Goal: Transaction & Acquisition: Purchase product/service

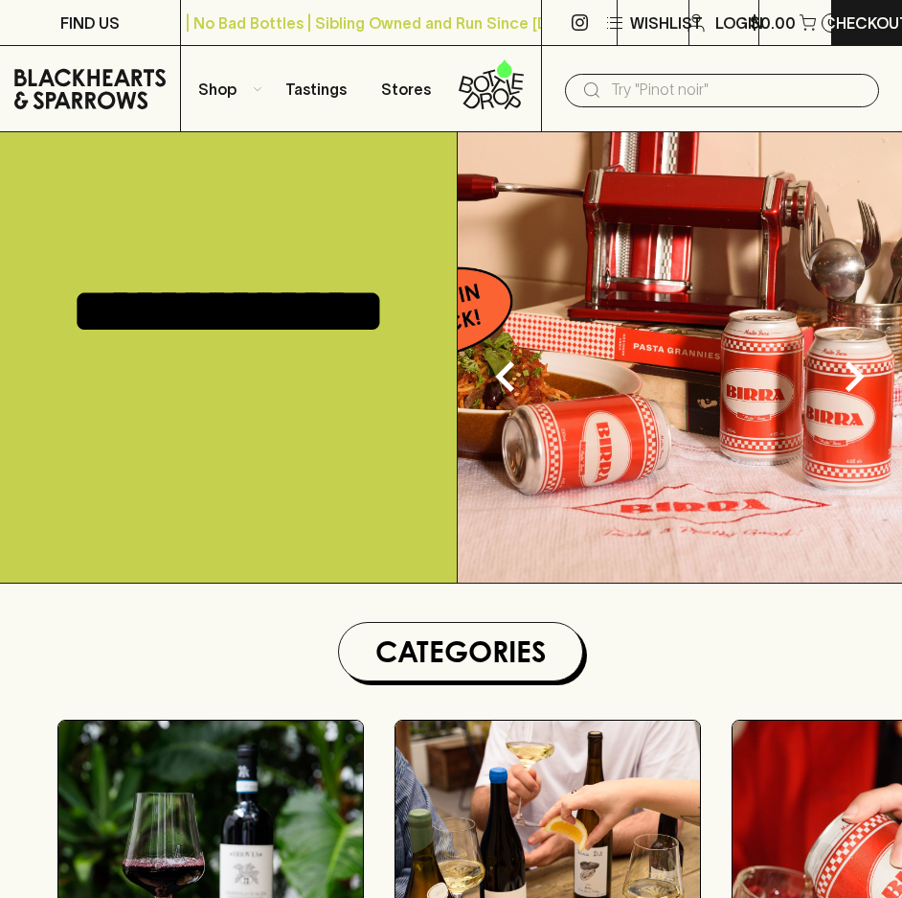
click at [241, 84] on button "Shop" at bounding box center [226, 88] width 90 height 85
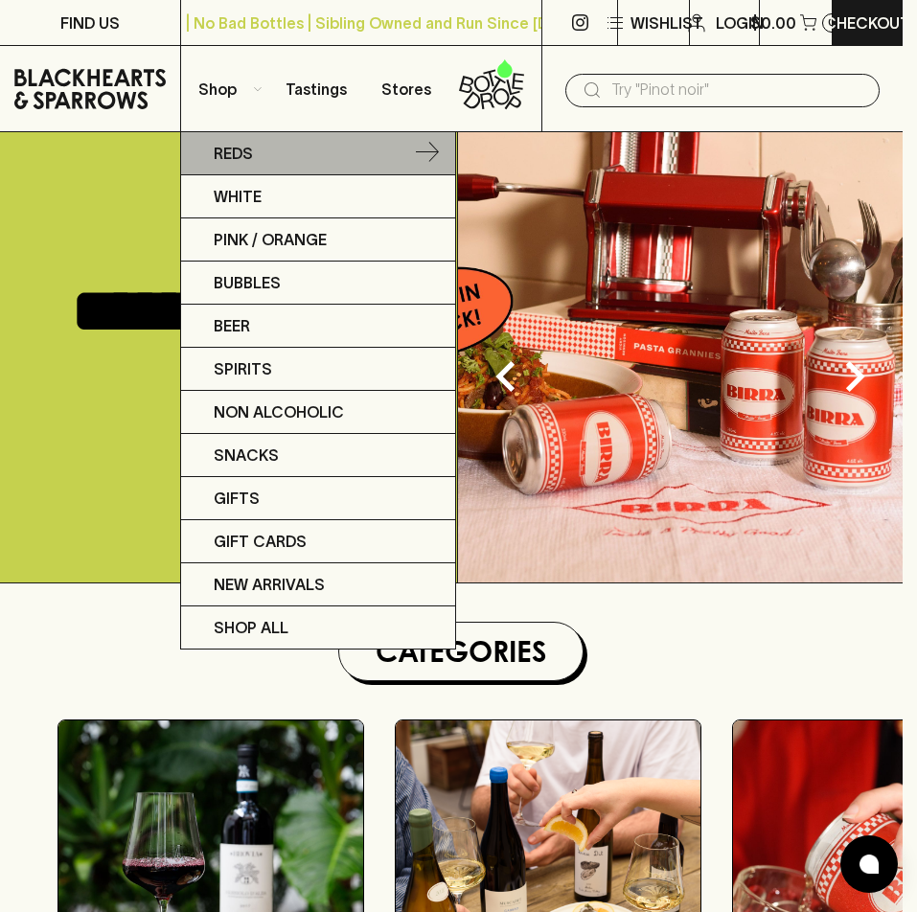
click at [260, 166] on link "Reds" at bounding box center [318, 153] width 274 height 43
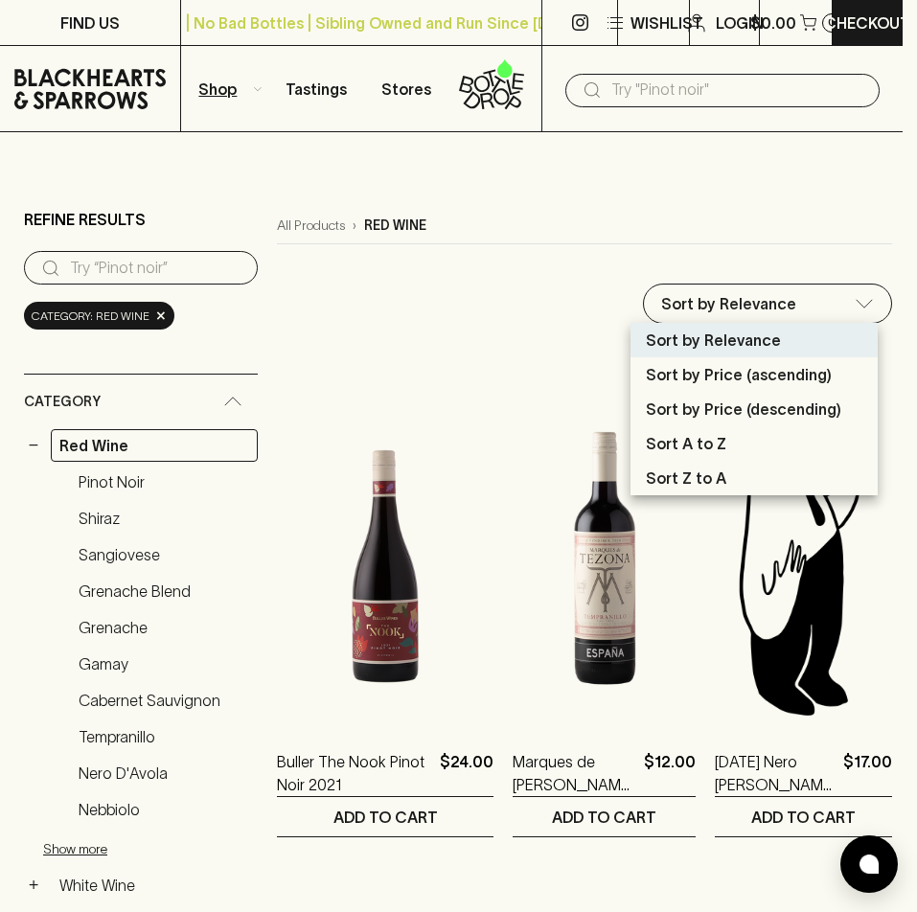
click at [707, 402] on p "Sort by Price (descending)" at bounding box center [743, 409] width 195 height 23
type input "price:desc"
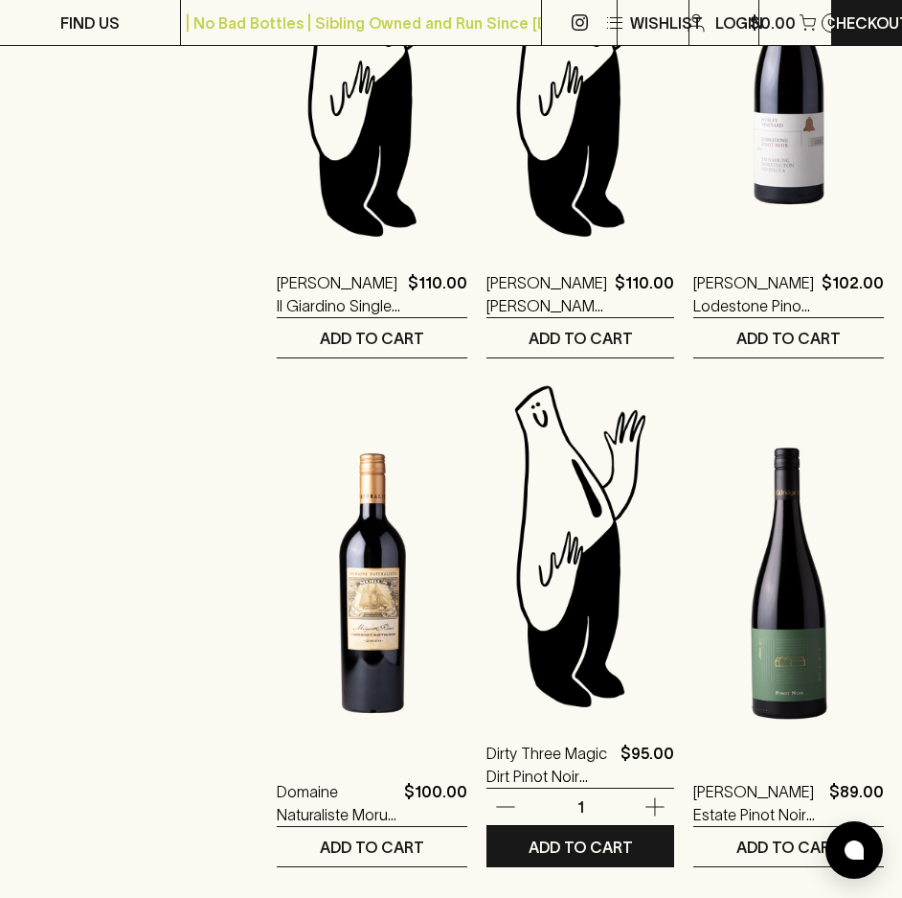
scroll to position [2008, 0]
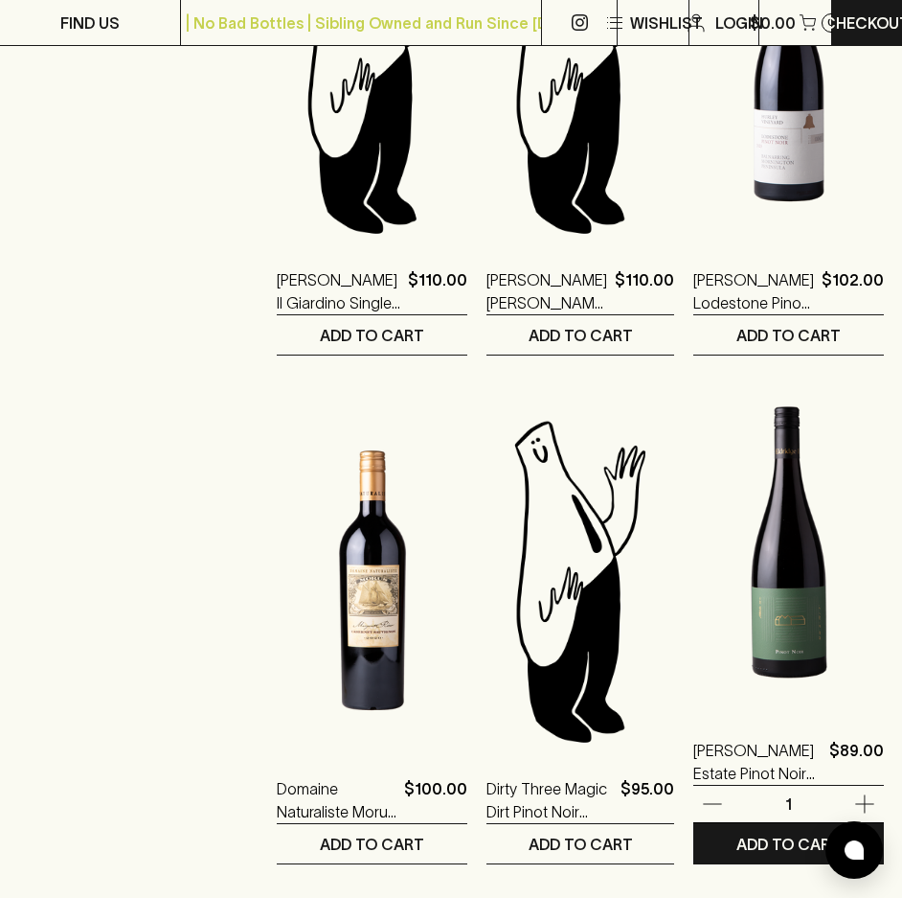
click at [796, 569] on img at bounding box center [788, 542] width 191 height 335
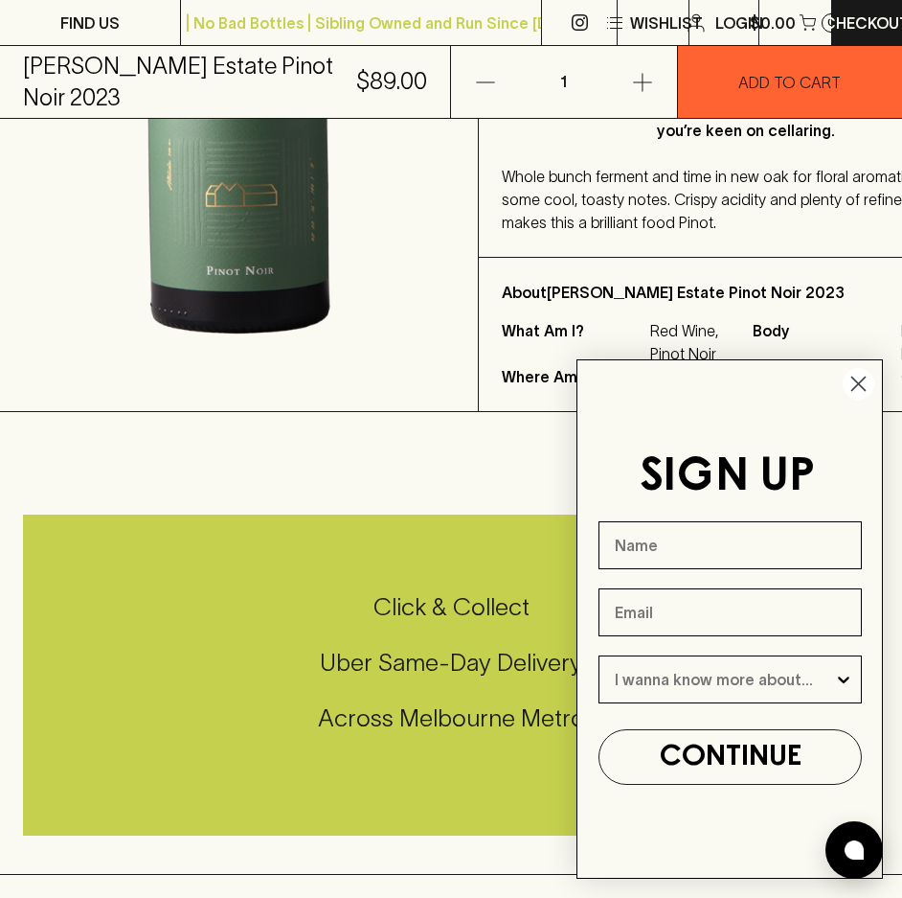
scroll to position [862, 0]
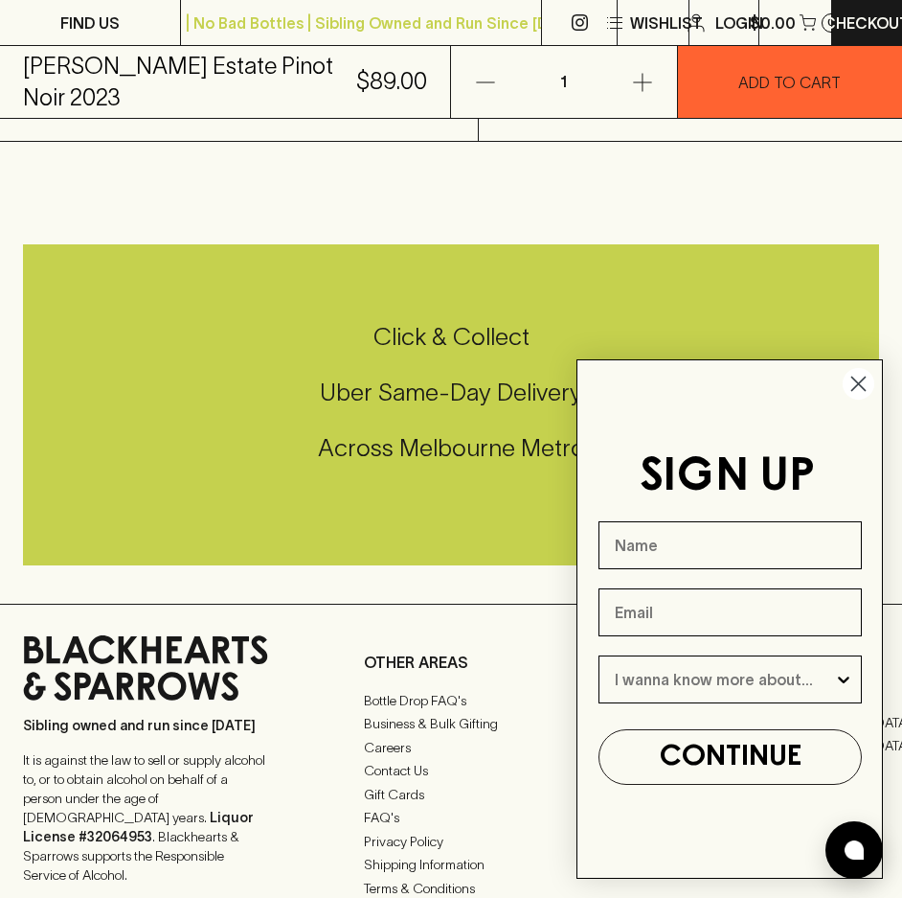
click at [856, 382] on icon "Close dialog" at bounding box center [859, 384] width 34 height 34
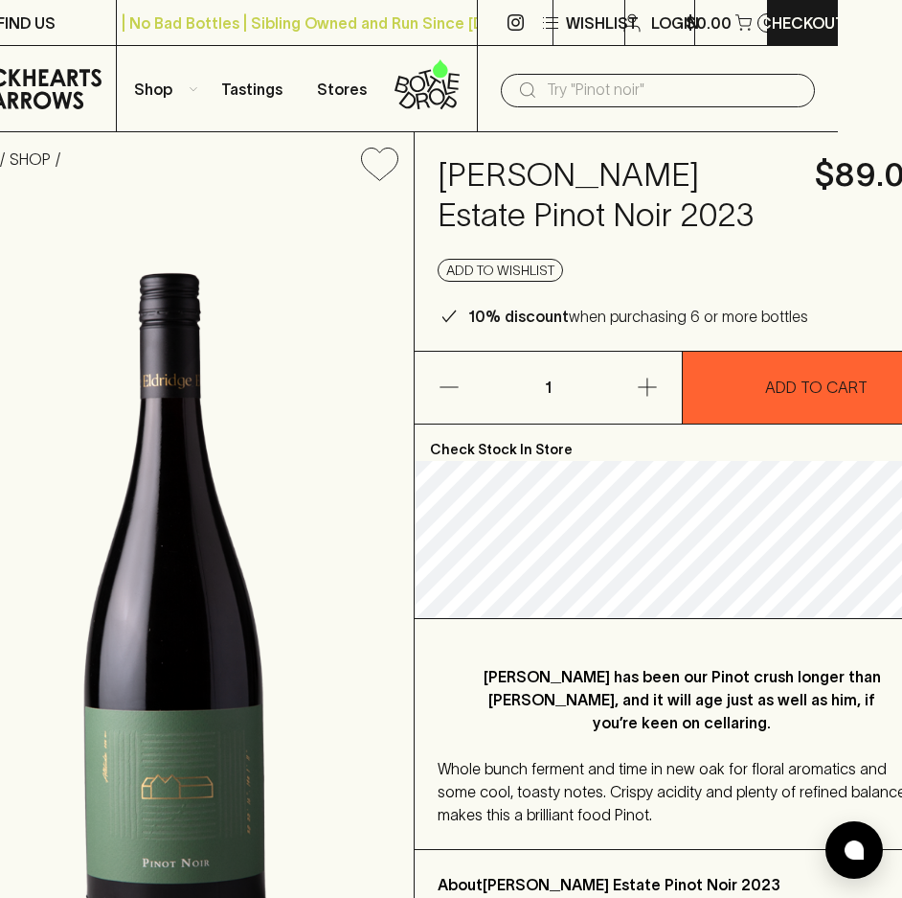
scroll to position [0, 63]
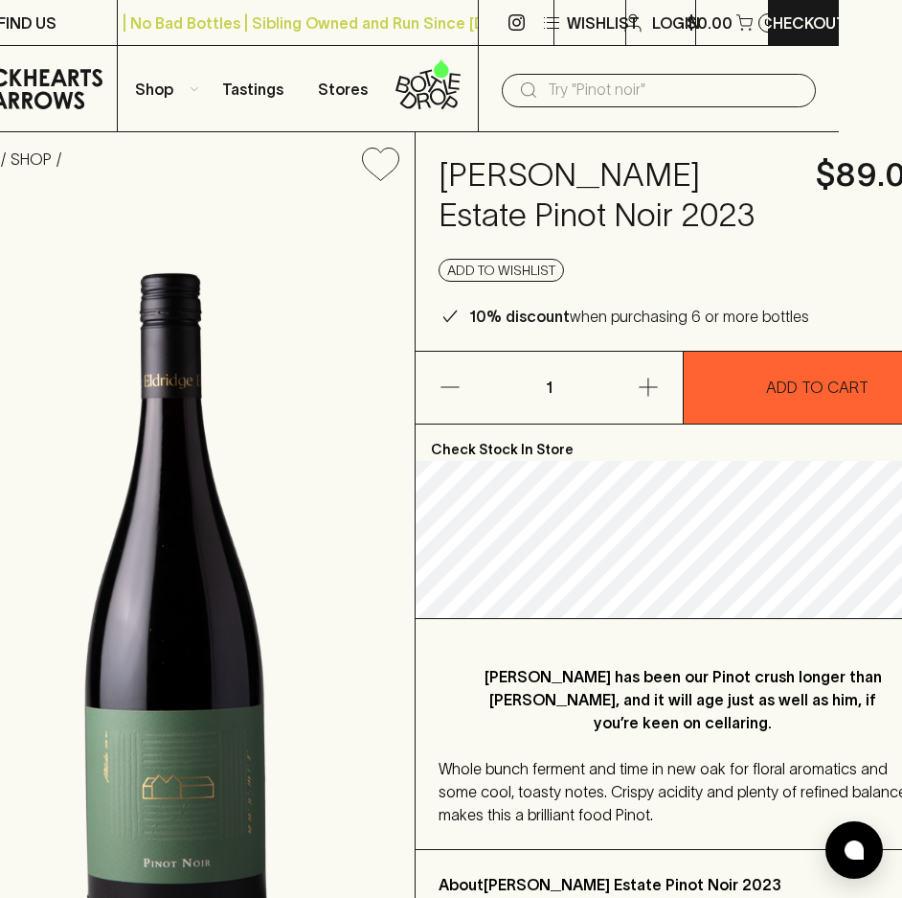
drag, startPoint x: 623, startPoint y: 208, endPoint x: 568, endPoint y: 209, distance: 54.6
click at [582, 209] on h4 "[PERSON_NAME] Estate Pinot Noir 2023" at bounding box center [616, 195] width 354 height 80
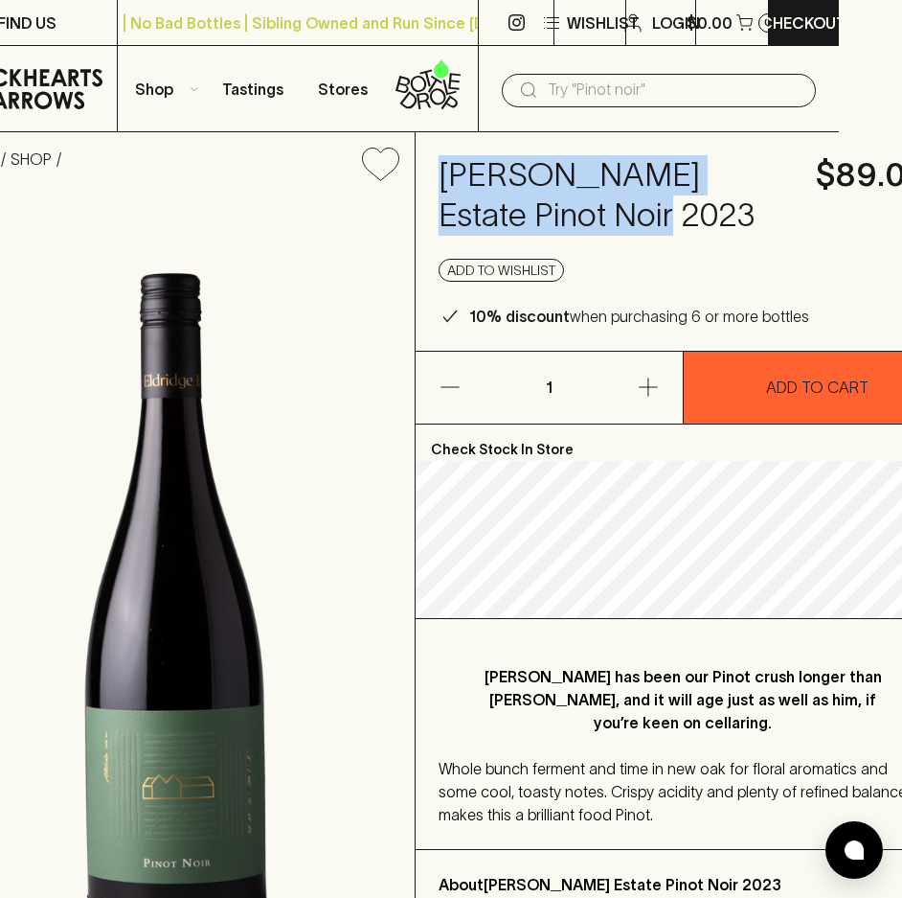
drag, startPoint x: 439, startPoint y: 173, endPoint x: 595, endPoint y: 241, distance: 170.3
click at [595, 241] on div "[PERSON_NAME] Estate Pinot Noir 2023 $89.00 Add to wishlist 10% discount when p…" at bounding box center [683, 241] width 534 height 218
copy h4 "[PERSON_NAME] Estate Pinot Noir 2023"
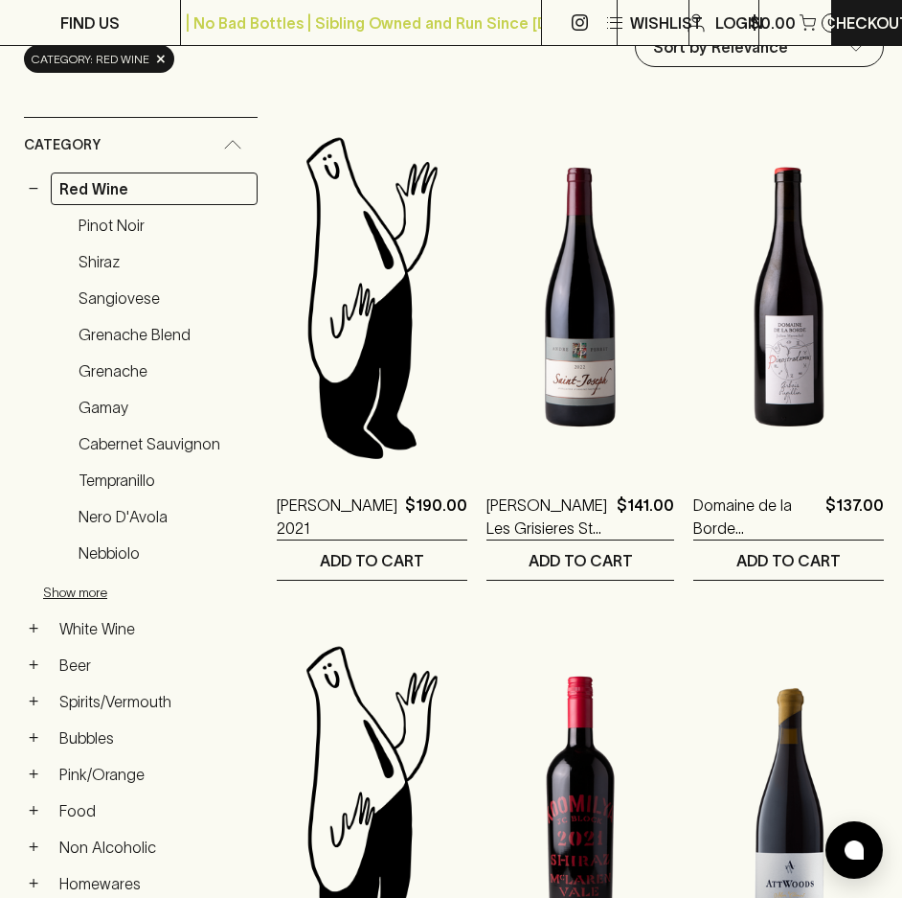
scroll to position [287, 0]
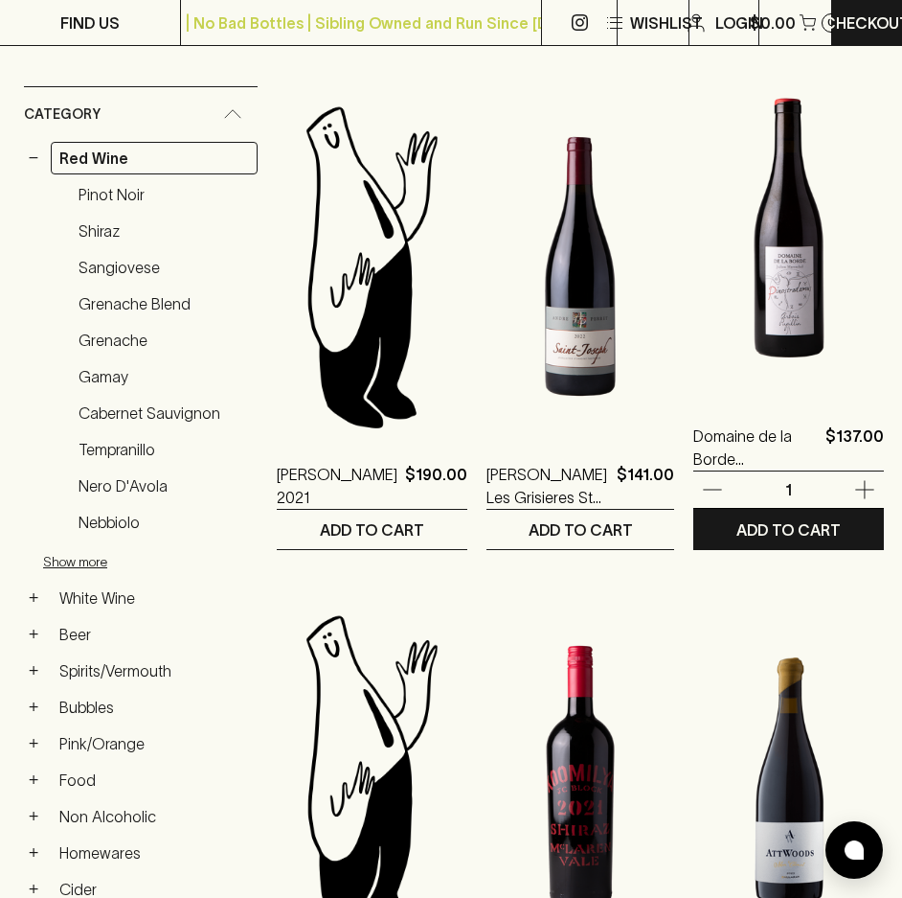
click at [819, 304] on img at bounding box center [788, 227] width 191 height 335
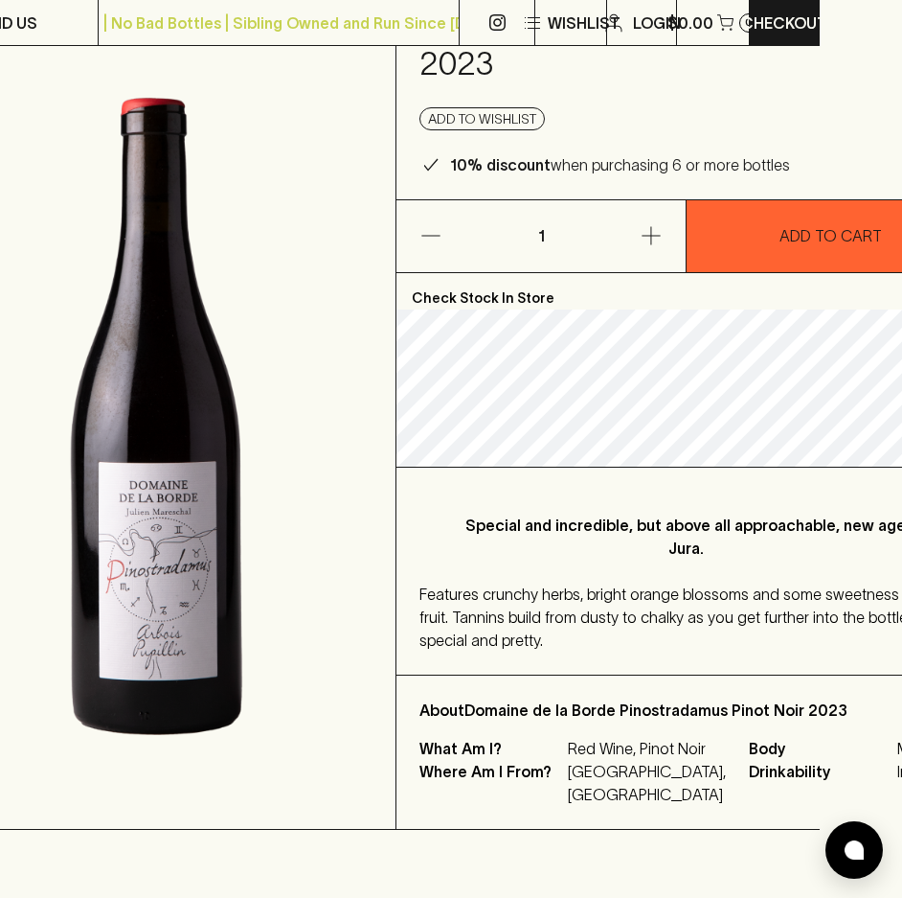
scroll to position [96, 82]
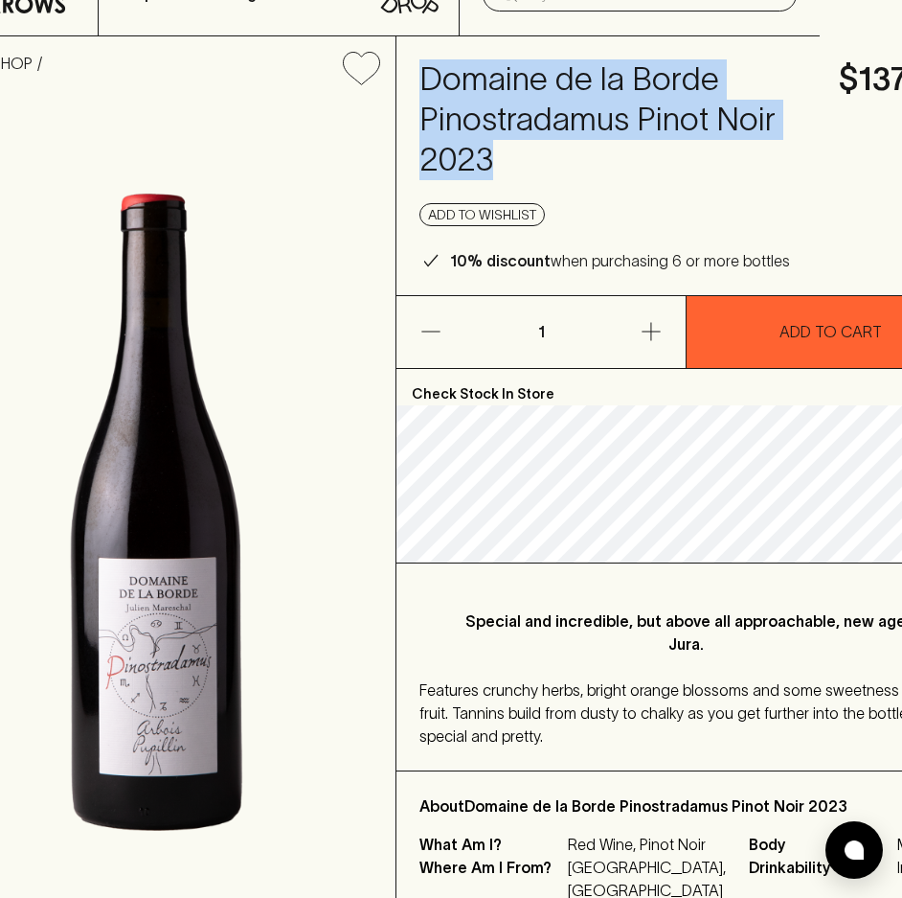
drag, startPoint x: 419, startPoint y: 79, endPoint x: 573, endPoint y: 170, distance: 179.1
click at [573, 170] on div "Domaine de [PERSON_NAME] Pinostradamus Pinot Noir 2023 $137.00 Add to wishlist …" at bounding box center [686, 165] width 579 height 259
copy h4 "Domaine de la Borde Pinostradamus Pinot Noir 2023"
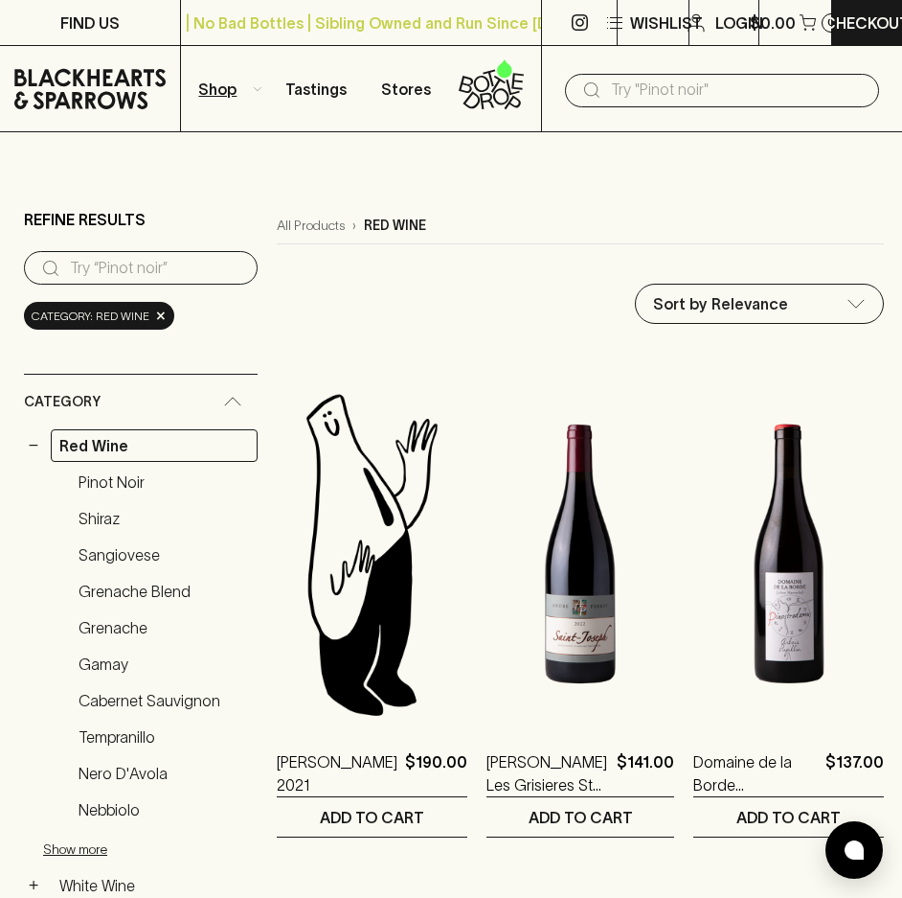
click at [151, 703] on link "Cabernet Sauvignon" at bounding box center [164, 700] width 188 height 33
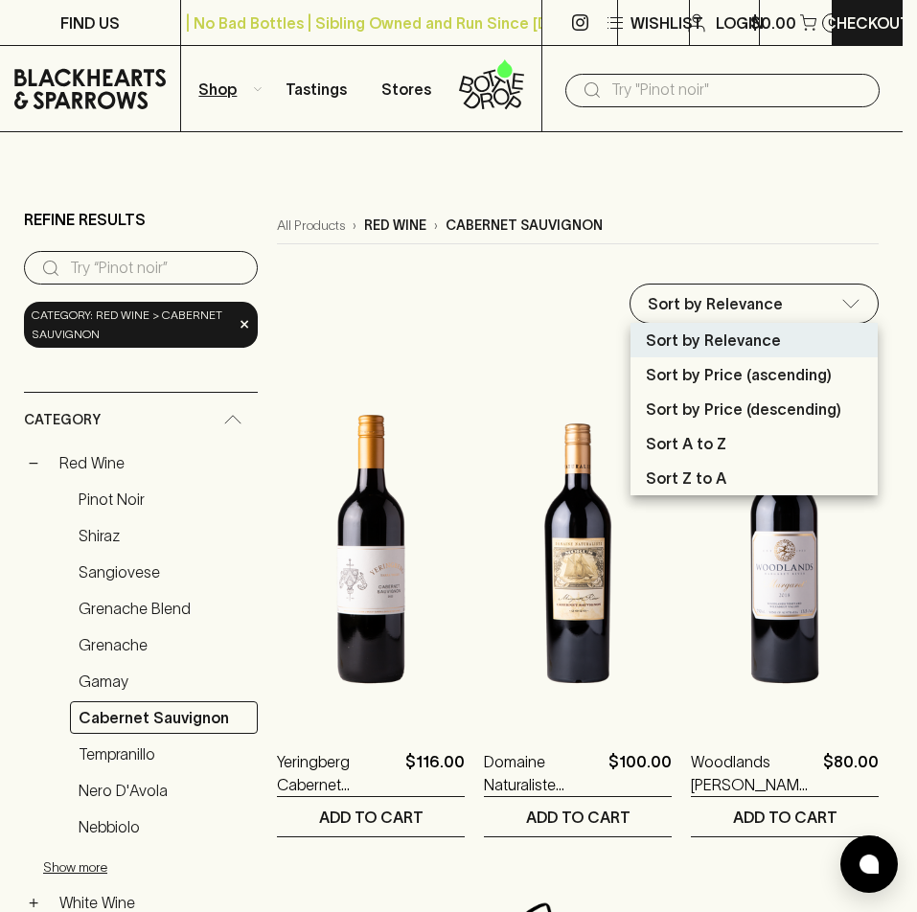
click at [699, 397] on li "Sort by Price (descending)" at bounding box center [753, 409] width 247 height 34
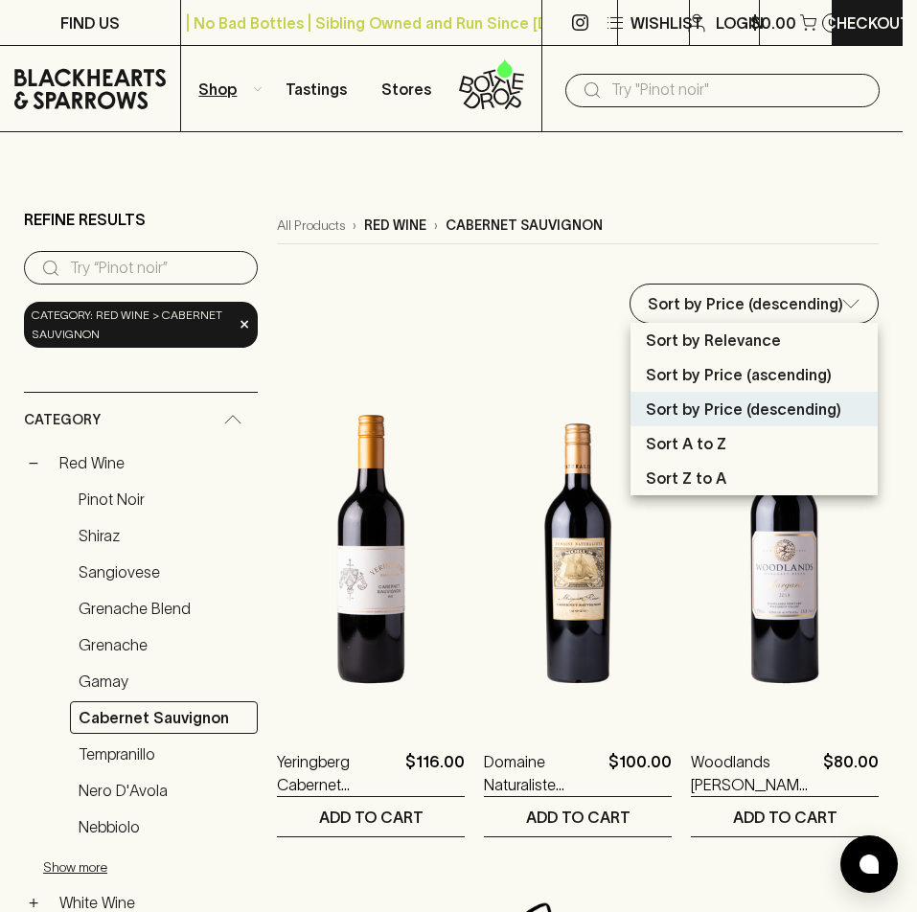
click at [703, 376] on p "Sort by Price (ascending)" at bounding box center [739, 374] width 186 height 23
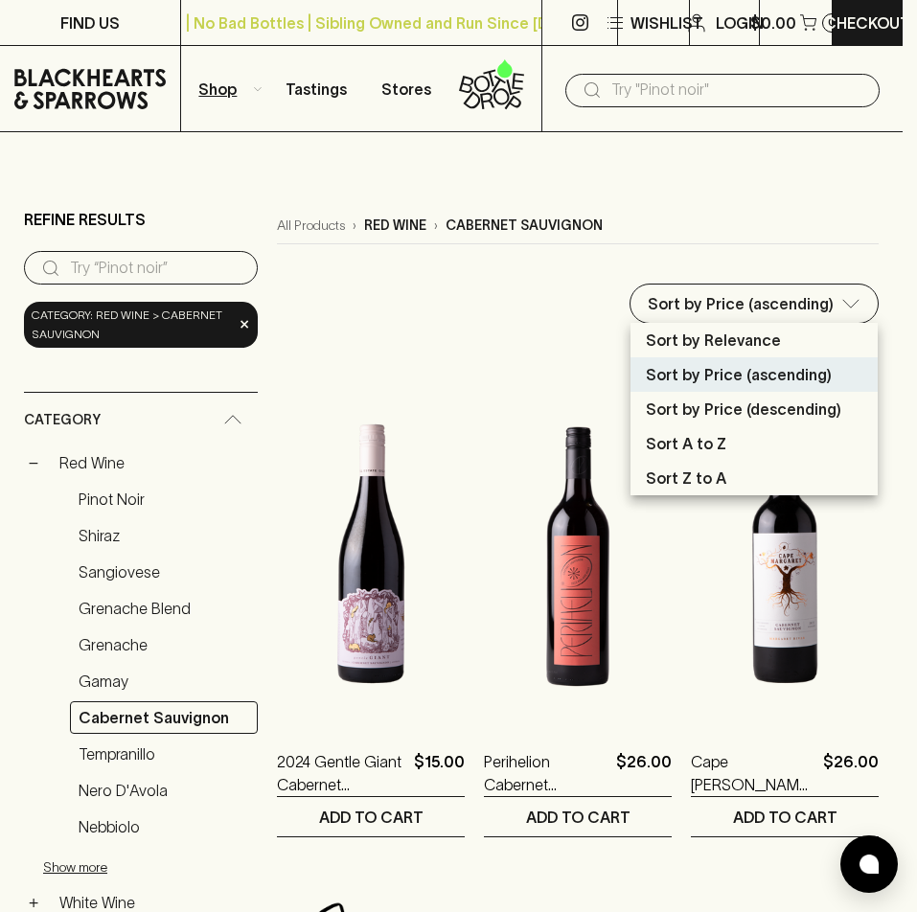
click at [684, 405] on p "Sort by Price (descending)" at bounding box center [743, 409] width 195 height 23
type input "price:desc"
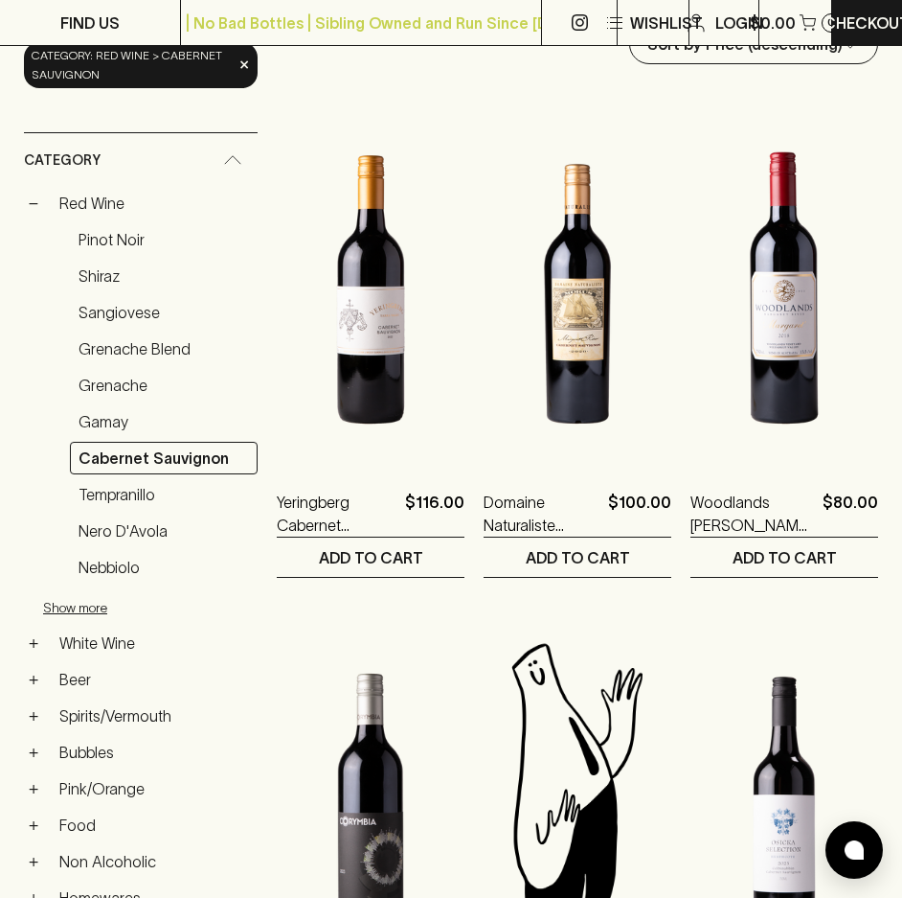
scroll to position [96, 0]
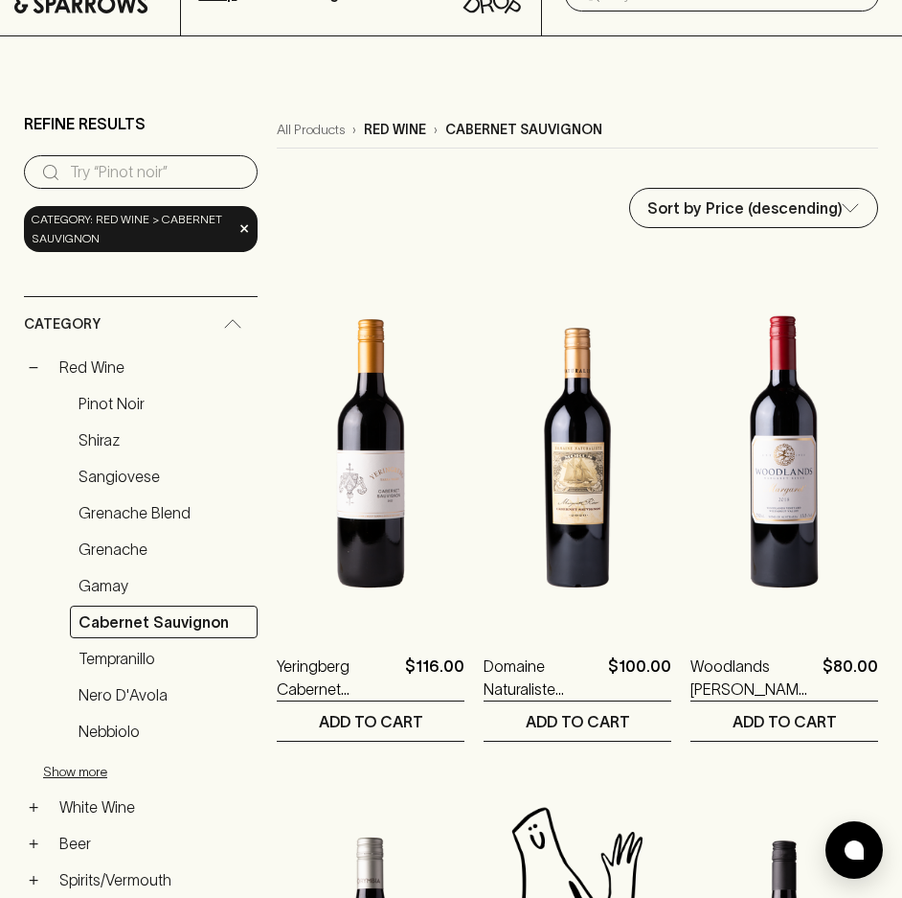
click at [118, 438] on link "Shiraz" at bounding box center [164, 439] width 188 height 33
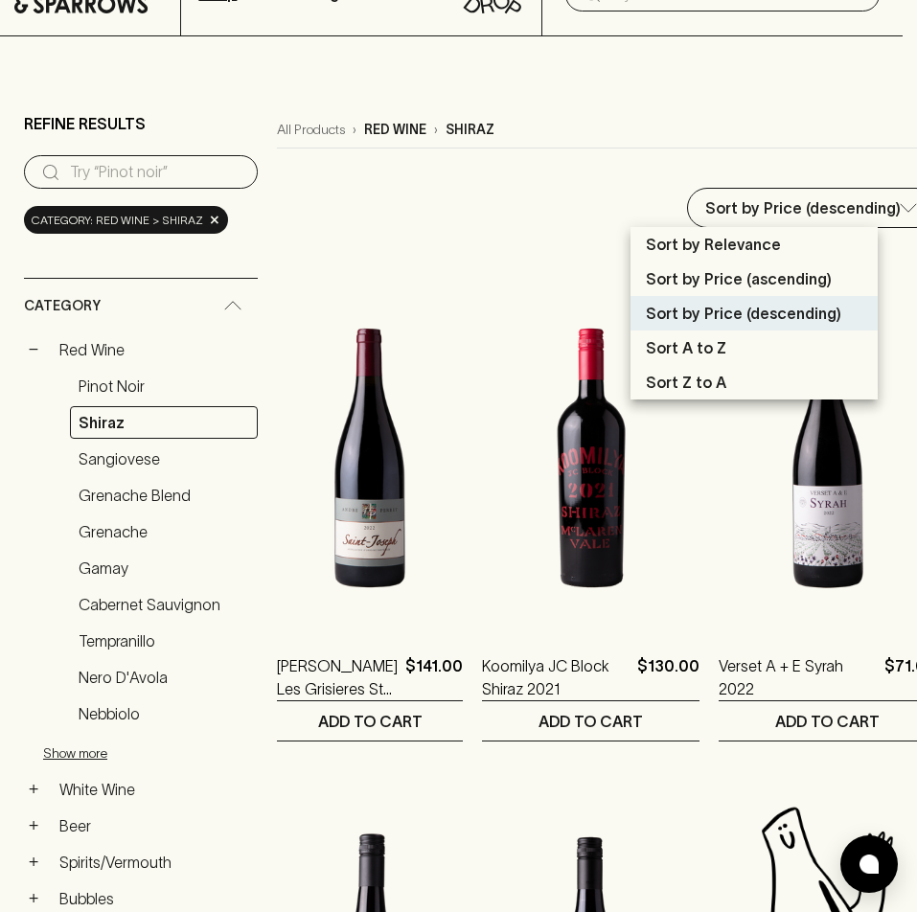
click at [486, 307] on div at bounding box center [458, 456] width 917 height 912
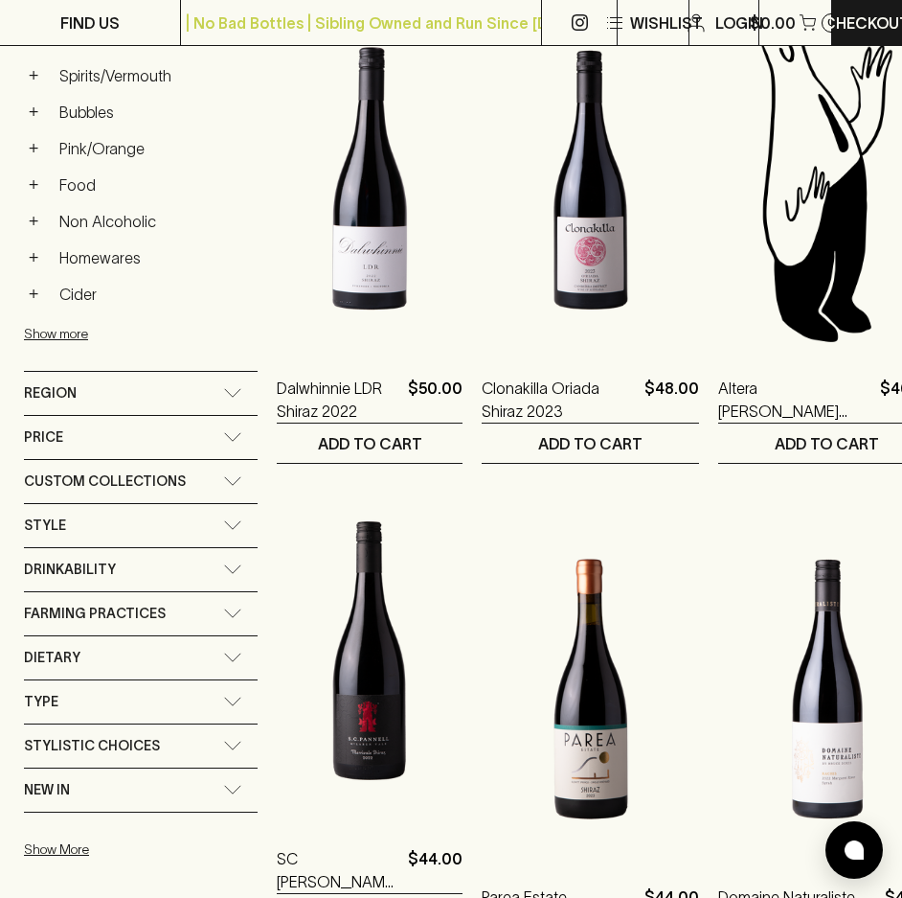
scroll to position [958, 0]
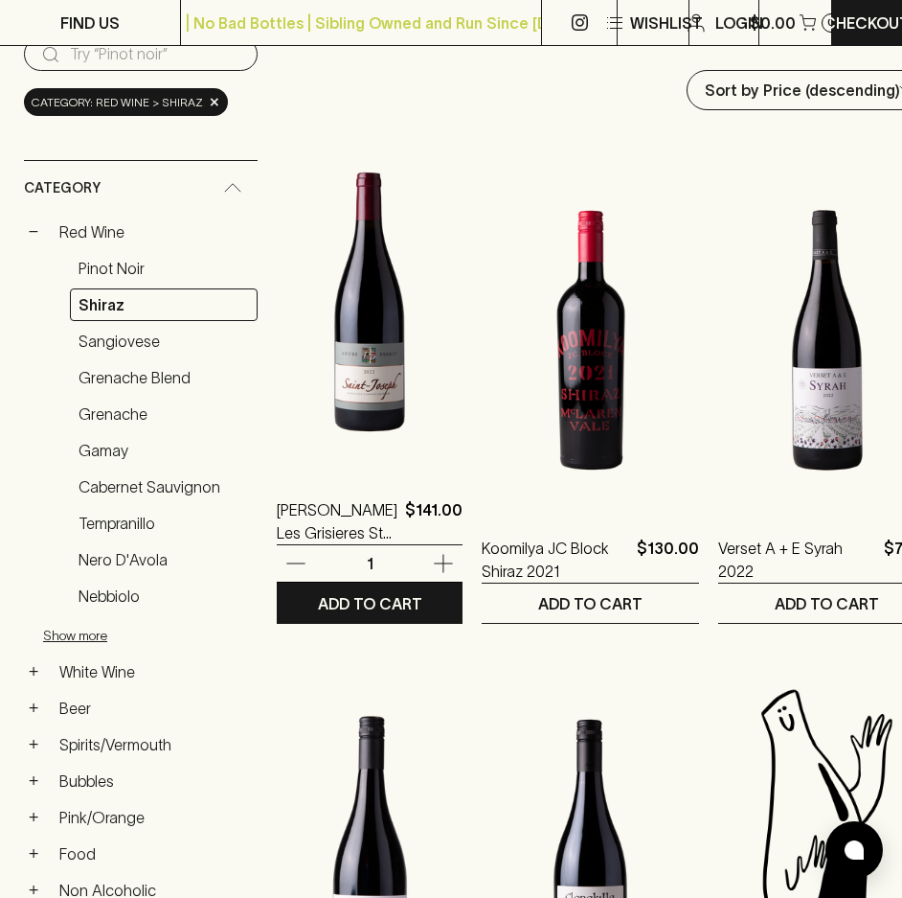
scroll to position [96, 0]
